Goal: Information Seeking & Learning: Learn about a topic

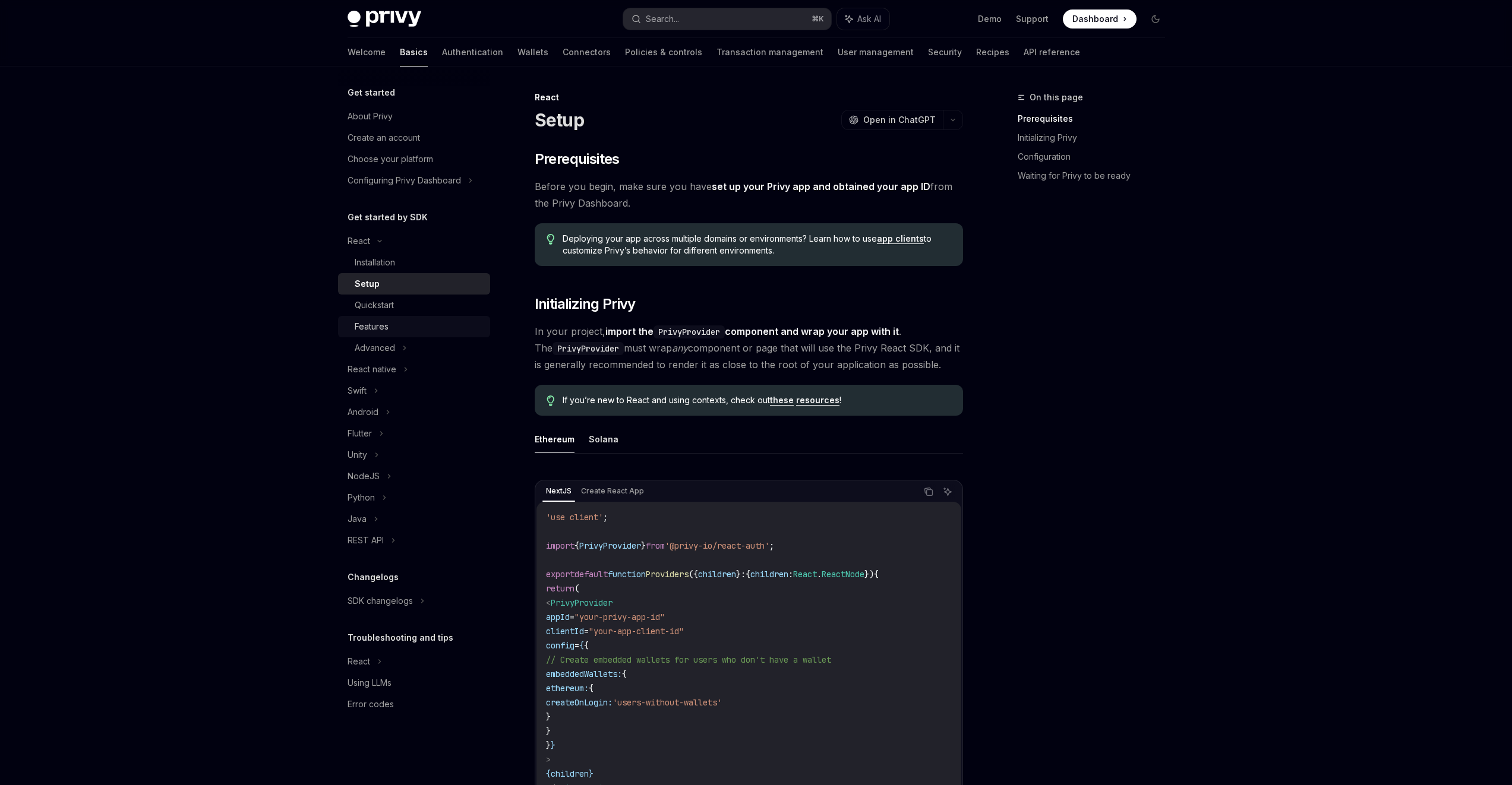
click at [433, 323] on div "Features" at bounding box center [418, 327] width 128 height 15
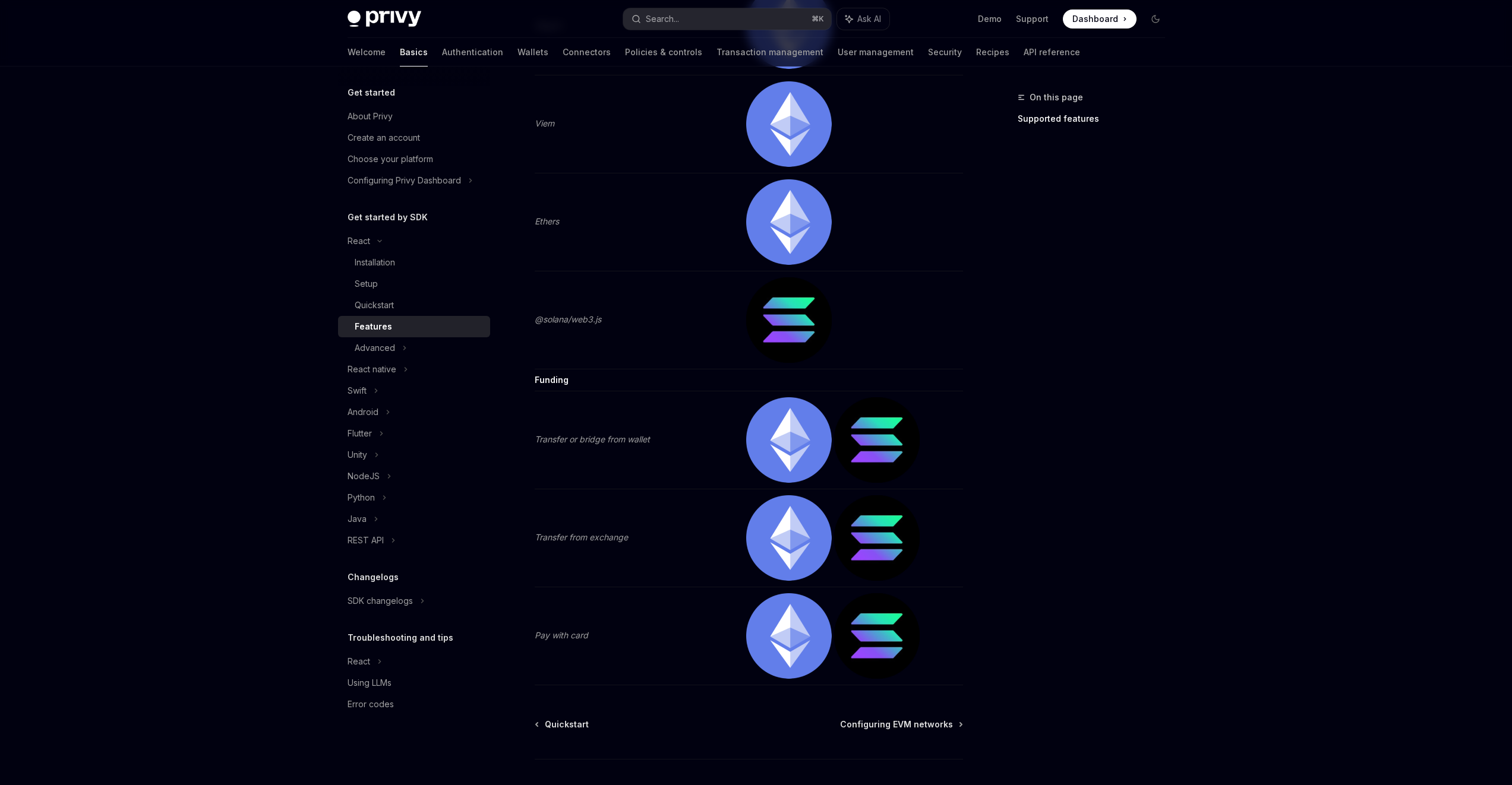
scroll to position [2272, 0]
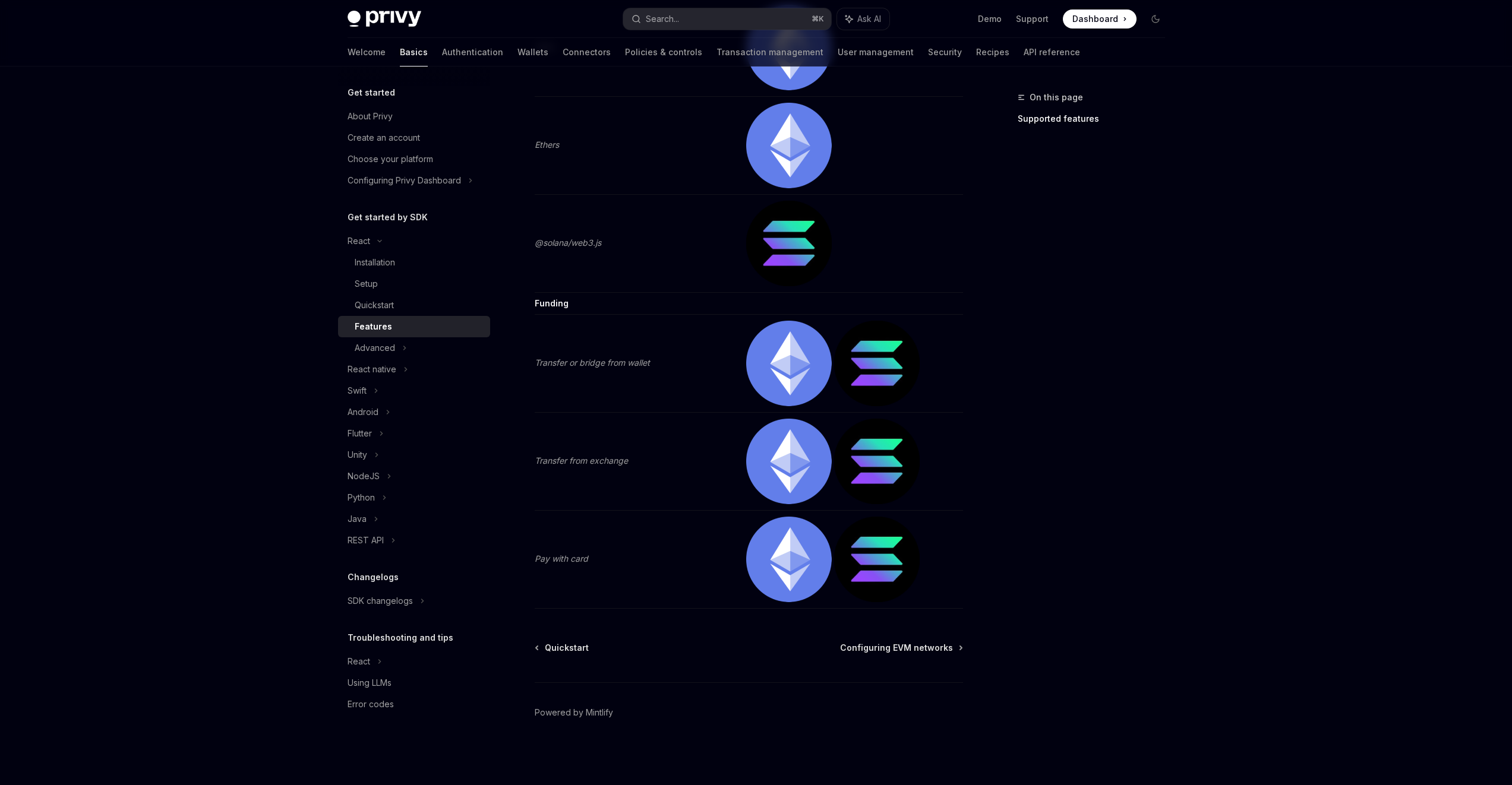
click at [766, 369] on img at bounding box center [789, 364] width 86 height 86
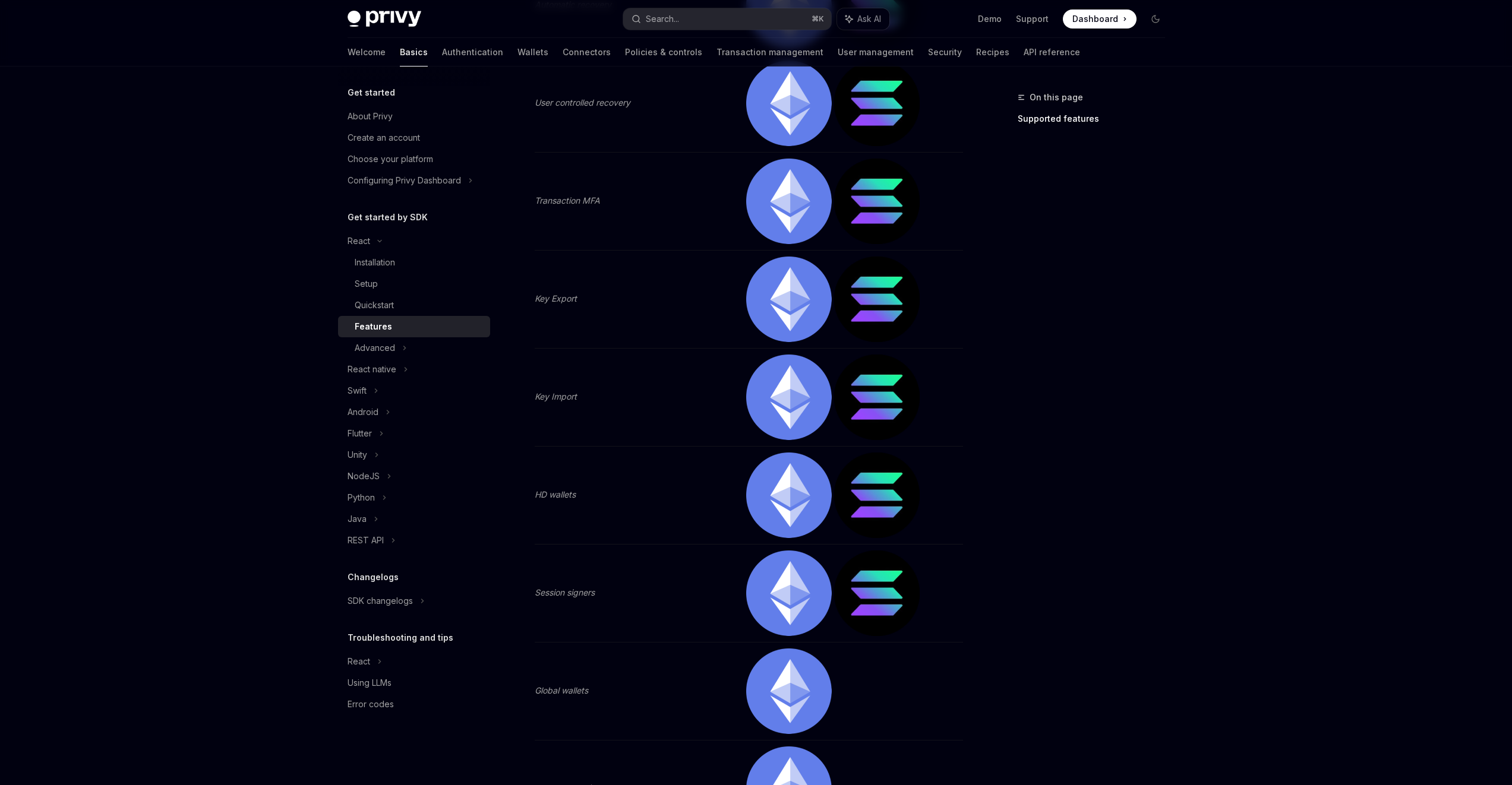
scroll to position [804, 0]
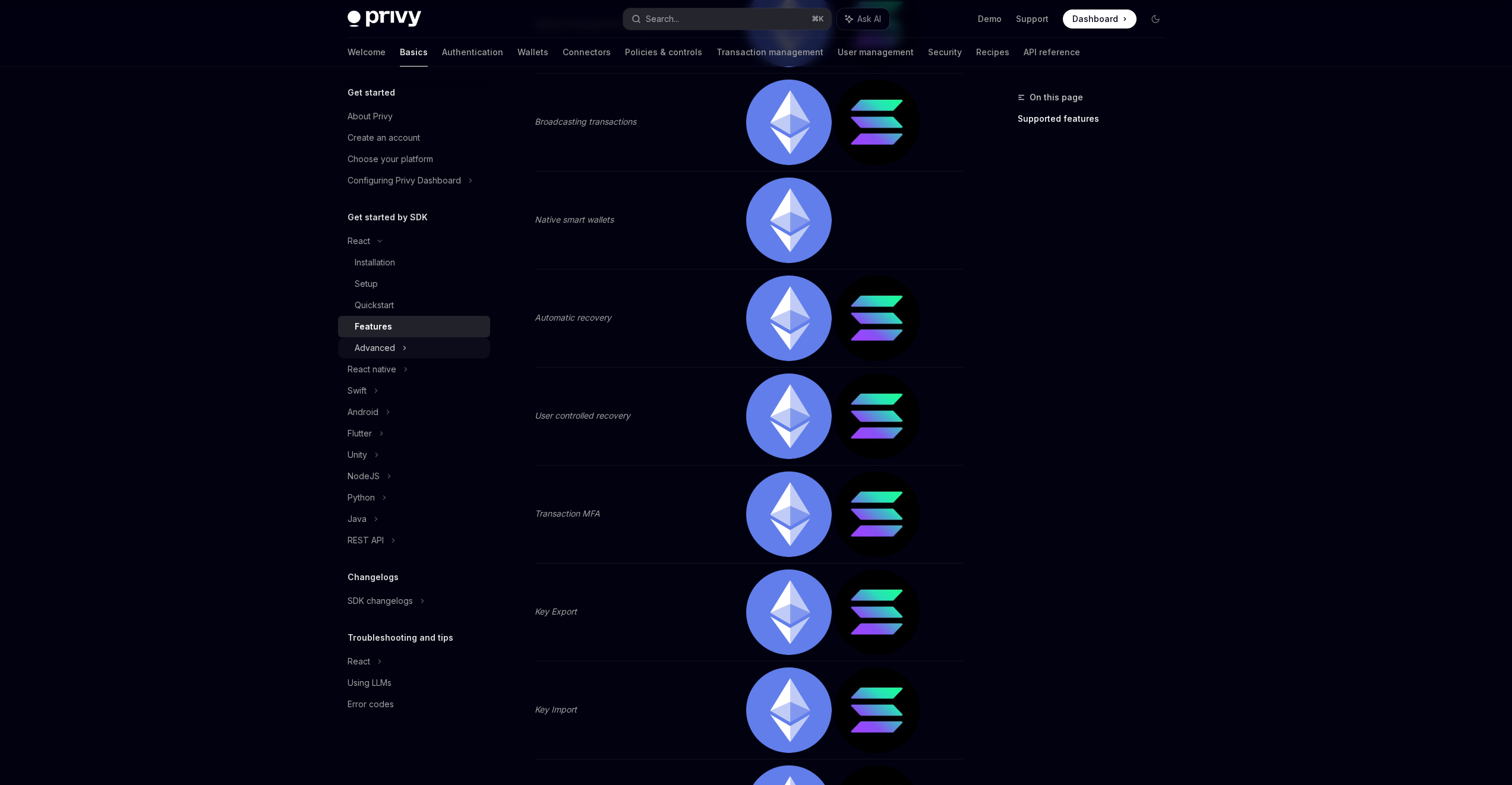
click at [395, 351] on div "Advanced" at bounding box center [414, 348] width 152 height 21
type textarea "*"
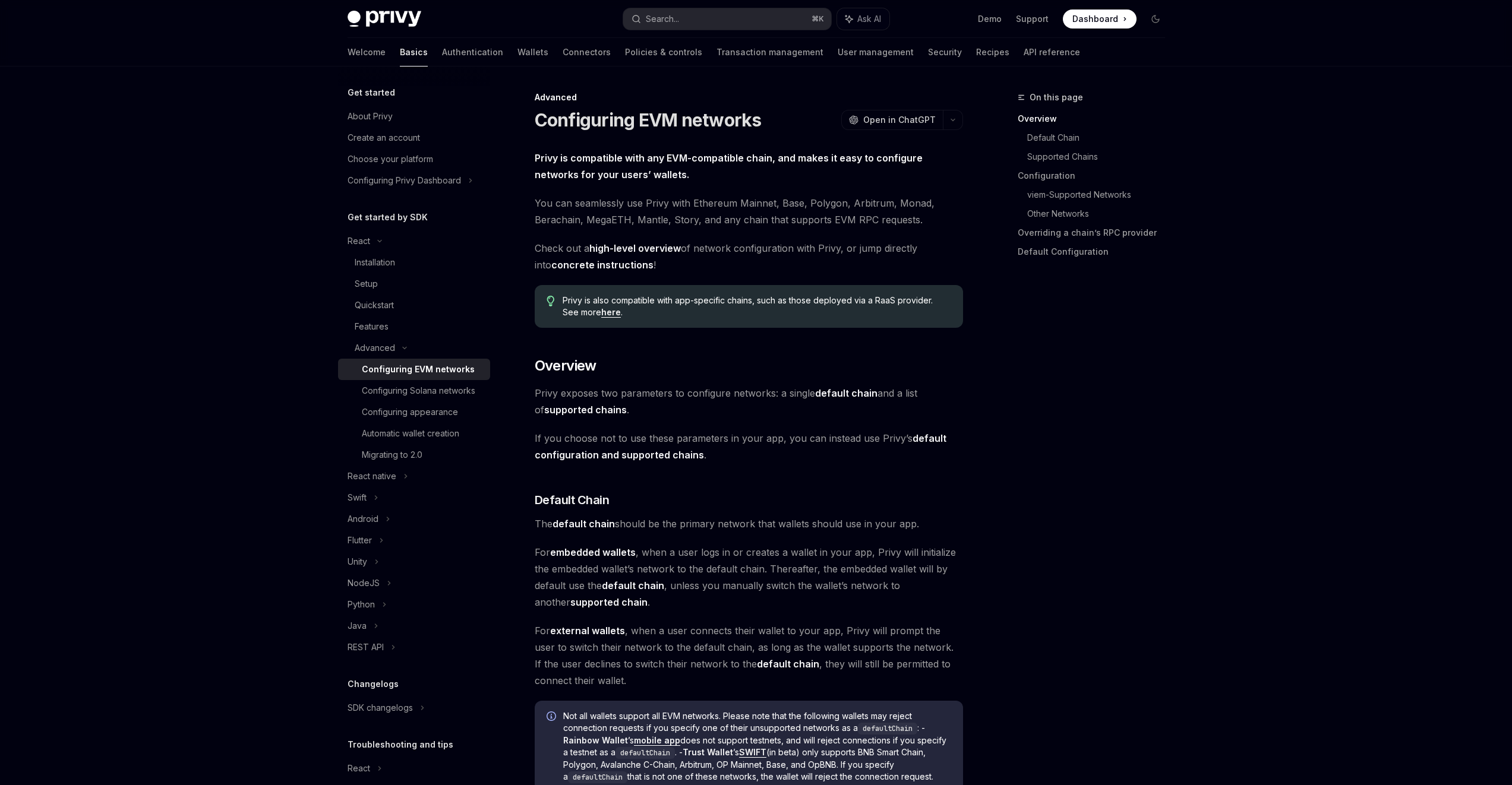
scroll to position [469, 0]
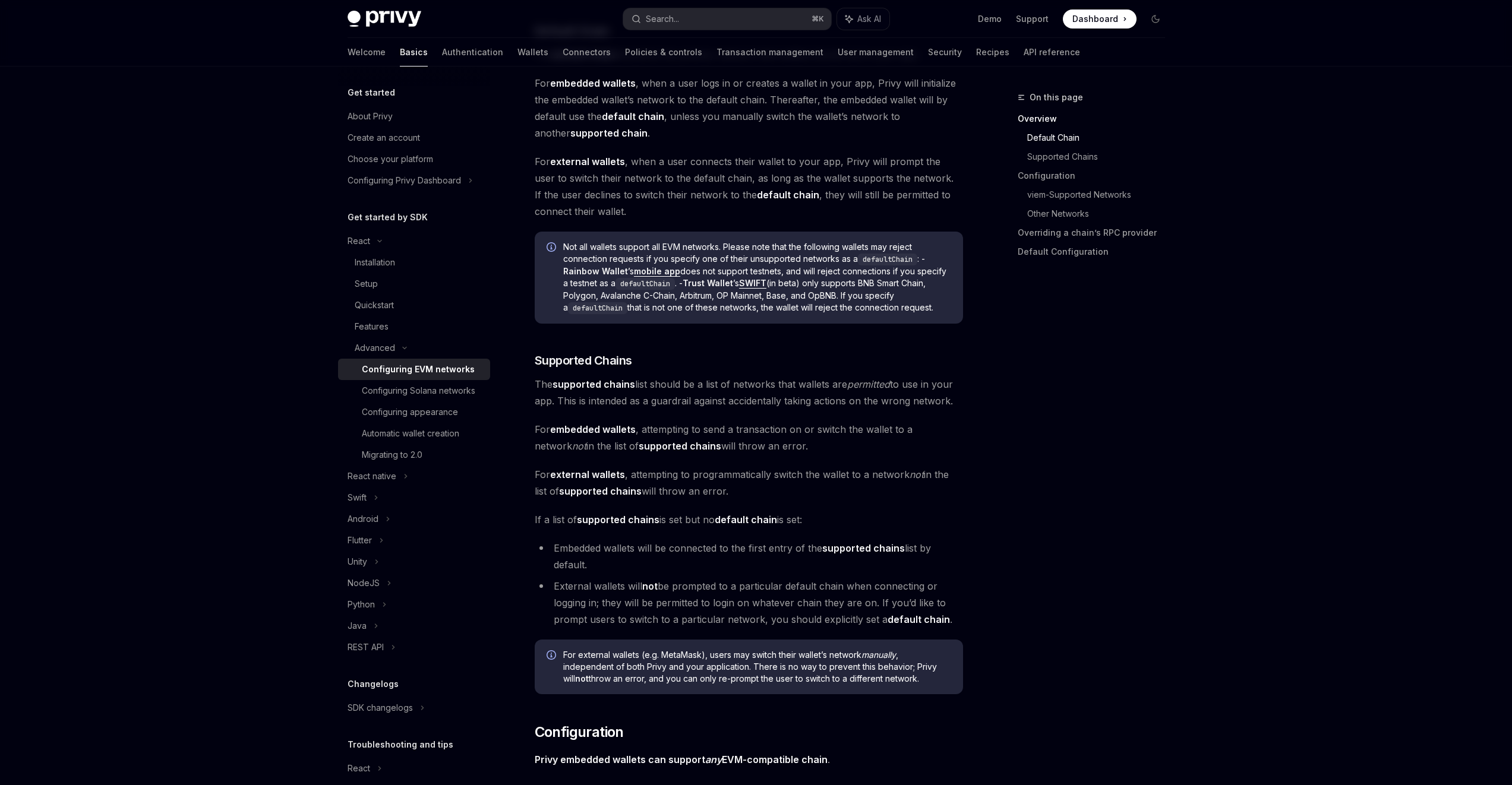
click at [677, 380] on span "The supported chains list should be a list of networks that wallets are permitt…" at bounding box center [749, 392] width 428 height 33
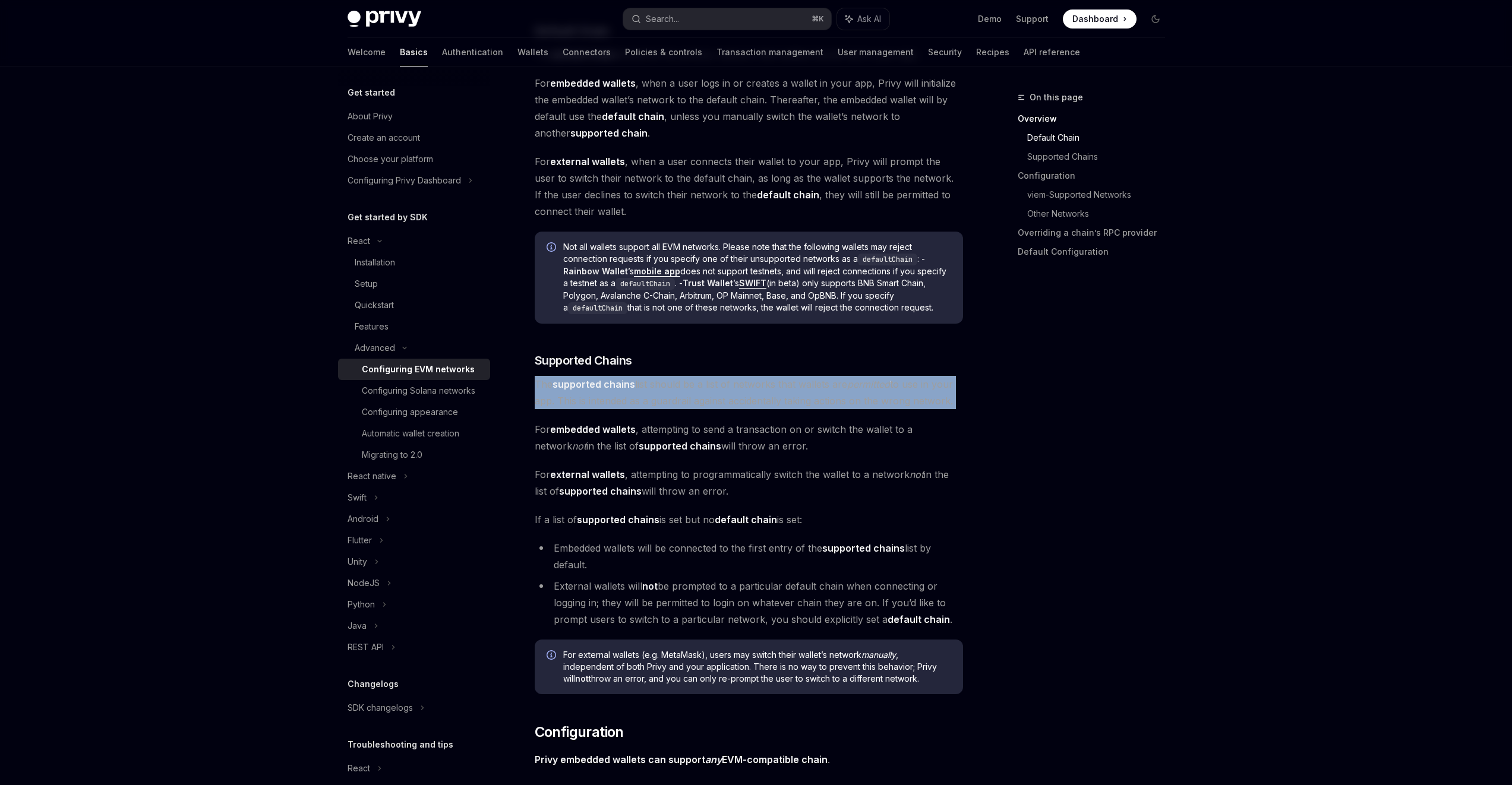
click at [677, 380] on span "The supported chains list should be a list of networks that wallets are permitt…" at bounding box center [749, 392] width 428 height 33
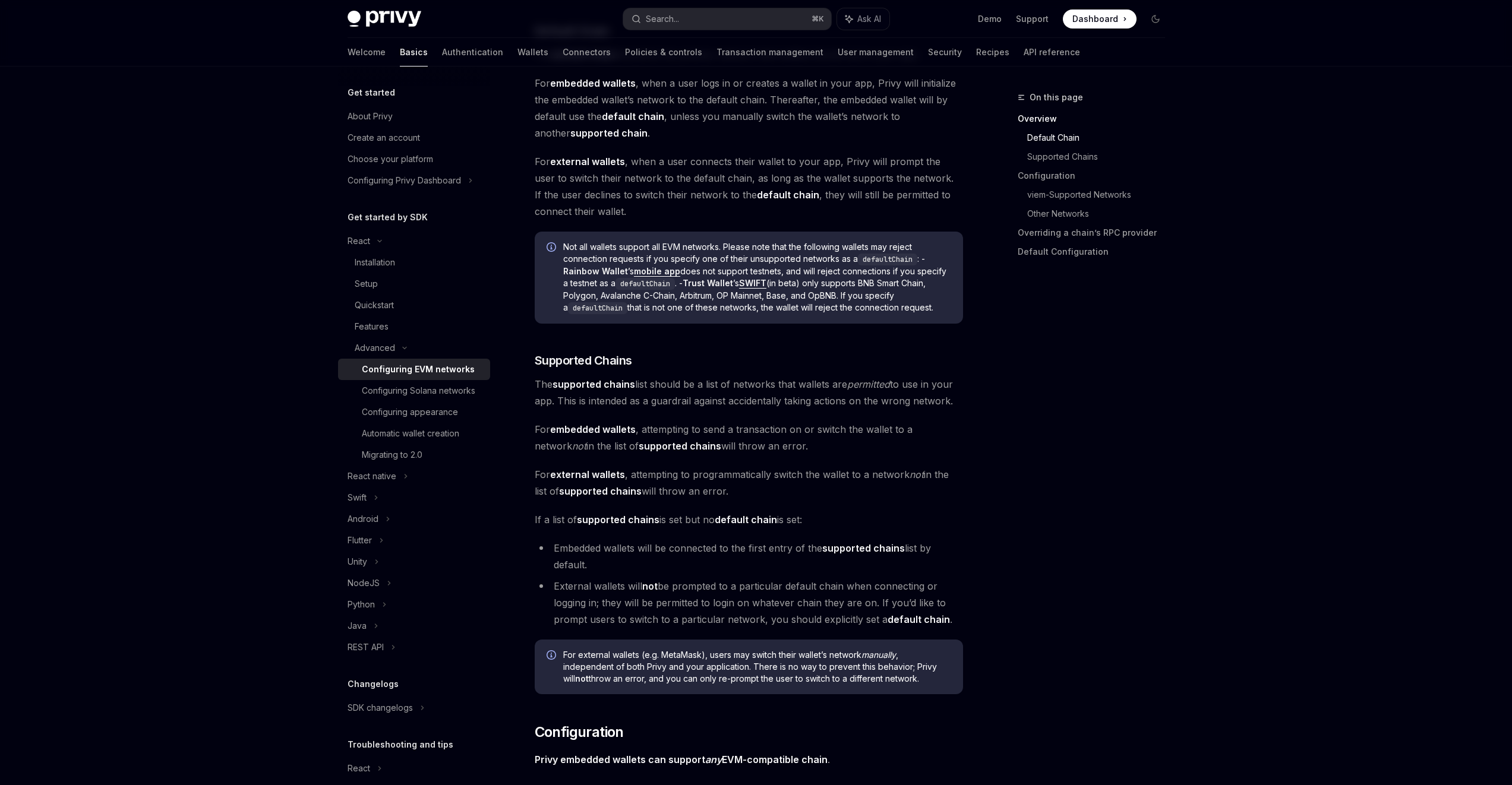
click at [730, 443] on span "For embedded wallets , attempting to send a transaction on or switch the wallet…" at bounding box center [749, 438] width 428 height 33
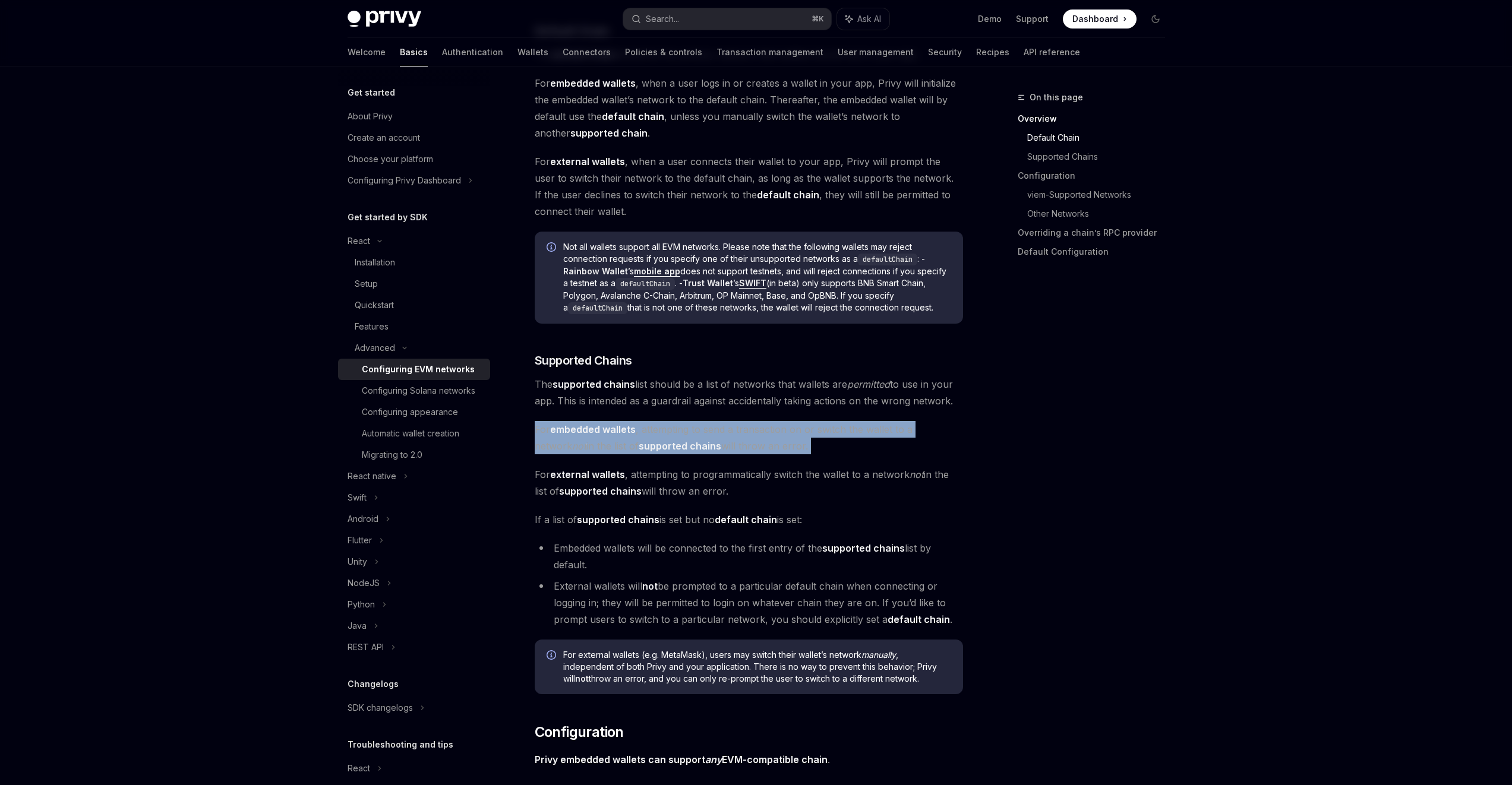
click at [730, 443] on span "For embedded wallets , attempting to send a transaction on or switch the wallet…" at bounding box center [749, 438] width 428 height 33
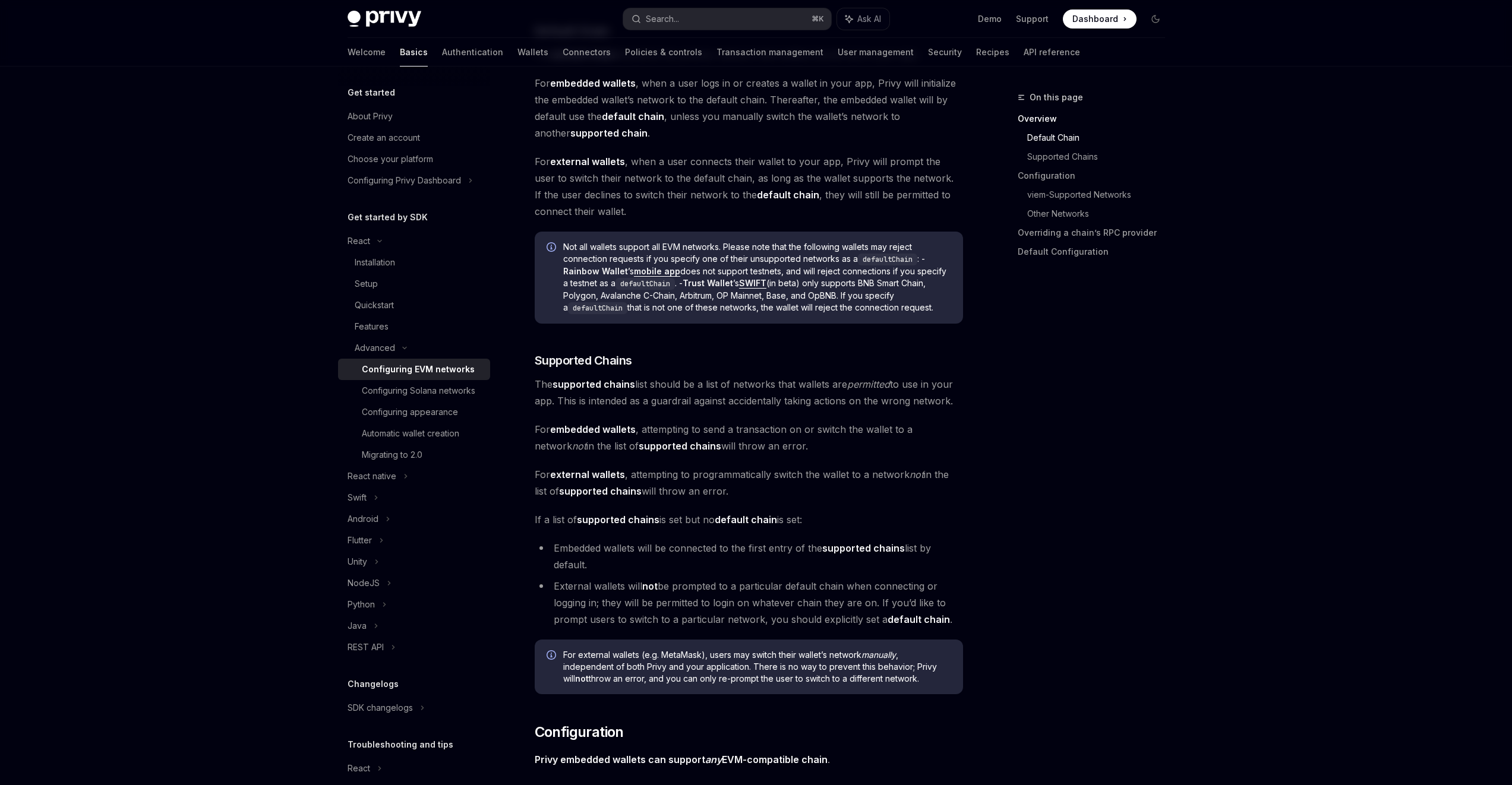
click at [828, 398] on span "The supported chains list should be a list of networks that wallets are permitt…" at bounding box center [749, 392] width 428 height 33
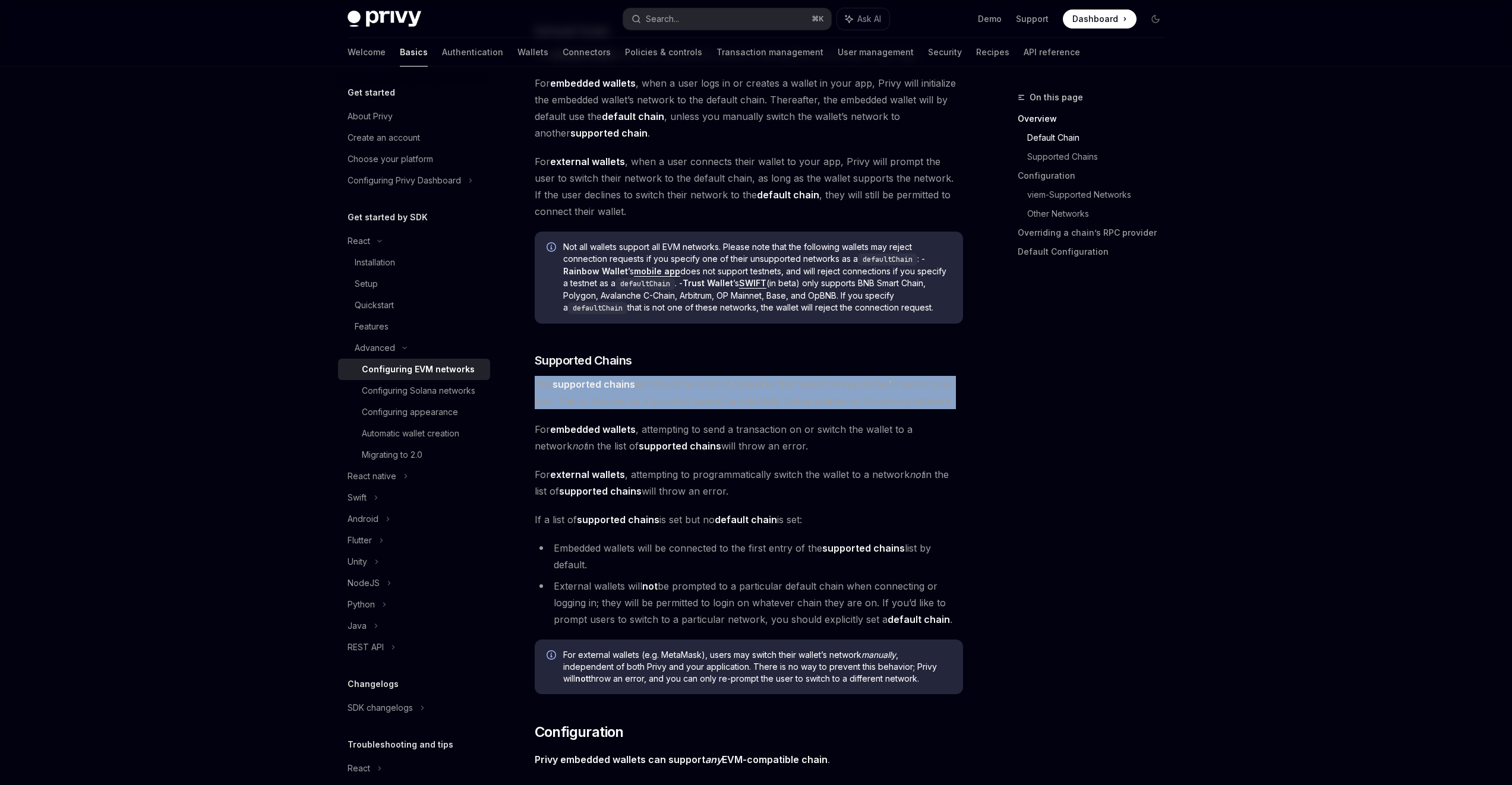
click at [828, 398] on span "The supported chains list should be a list of networks that wallets are permitt…" at bounding box center [749, 392] width 428 height 33
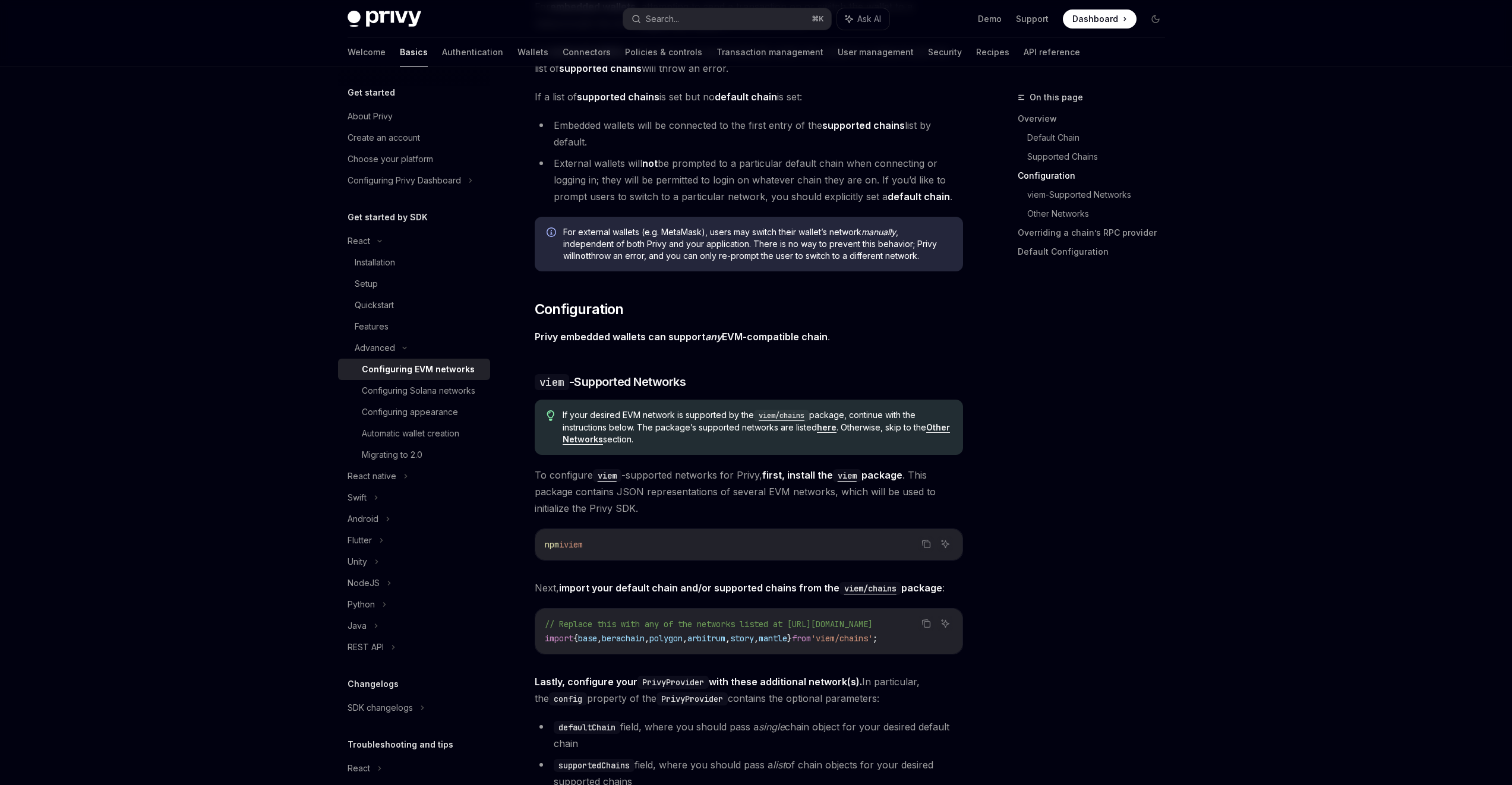
scroll to position [1144, 0]
